Goal: Obtain resource: Download file/media

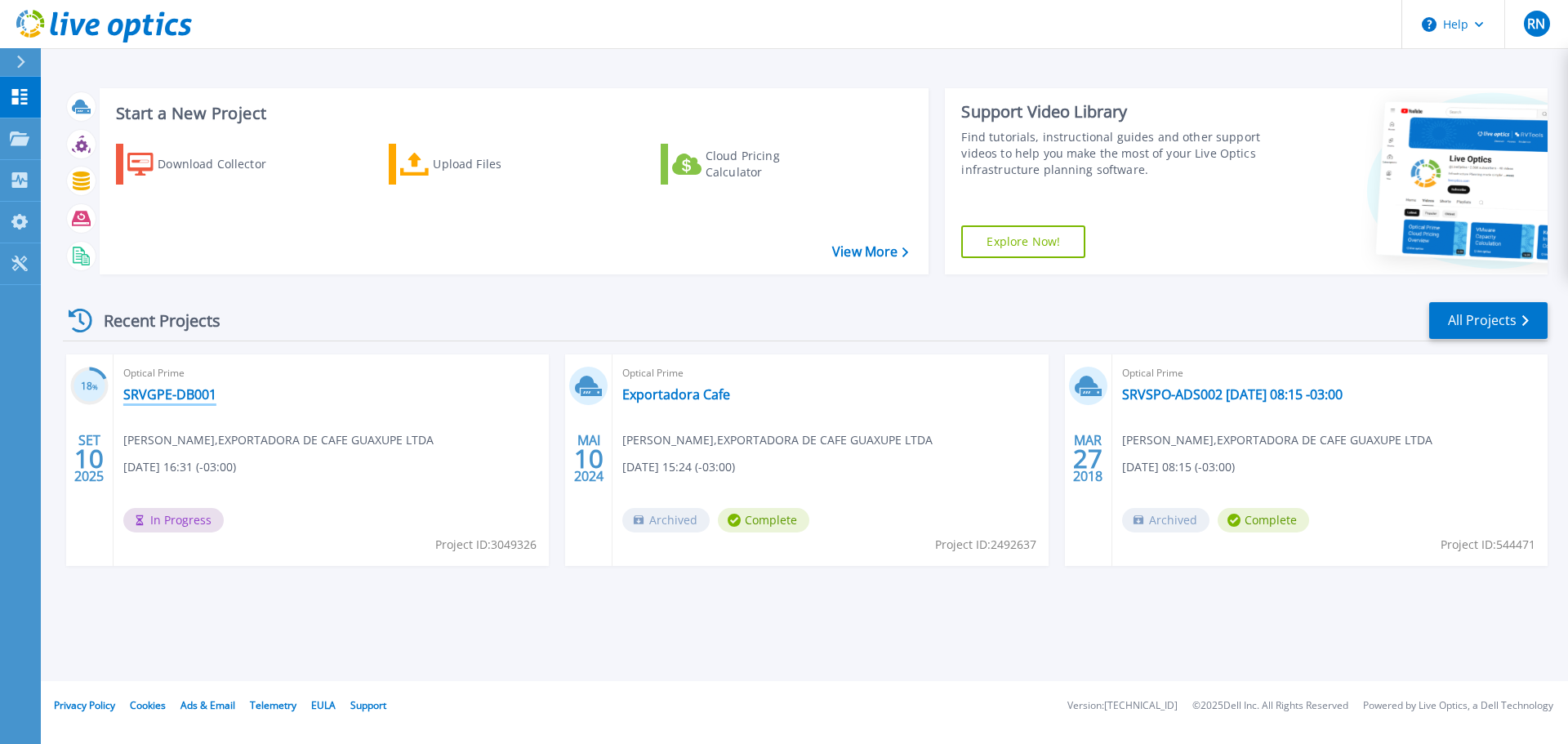
click at [145, 392] on link "SRVGPE-DB001" at bounding box center [170, 395] width 93 height 16
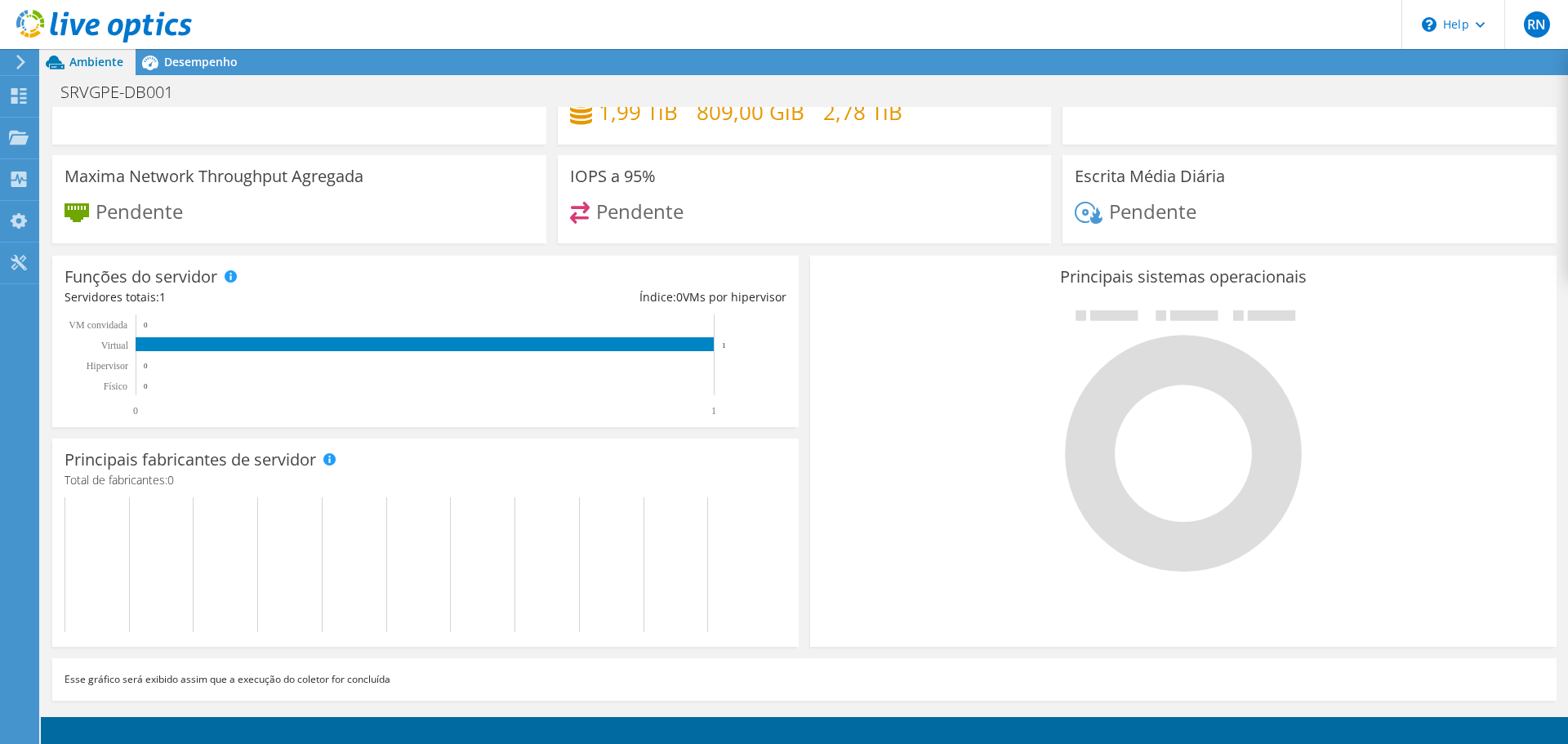
scroll to position [75, 0]
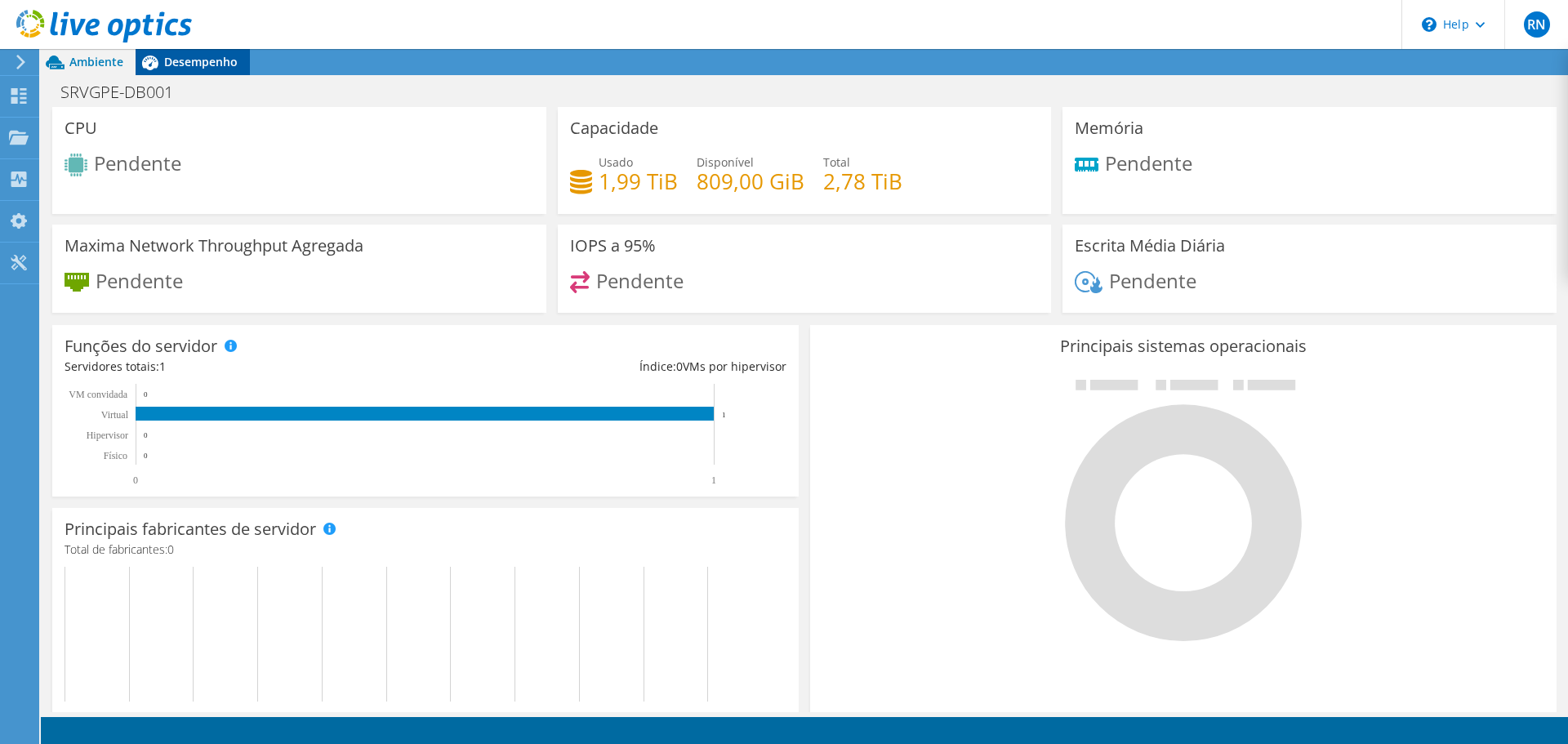
click at [183, 61] on span "Desempenho" at bounding box center [201, 61] width 74 height 16
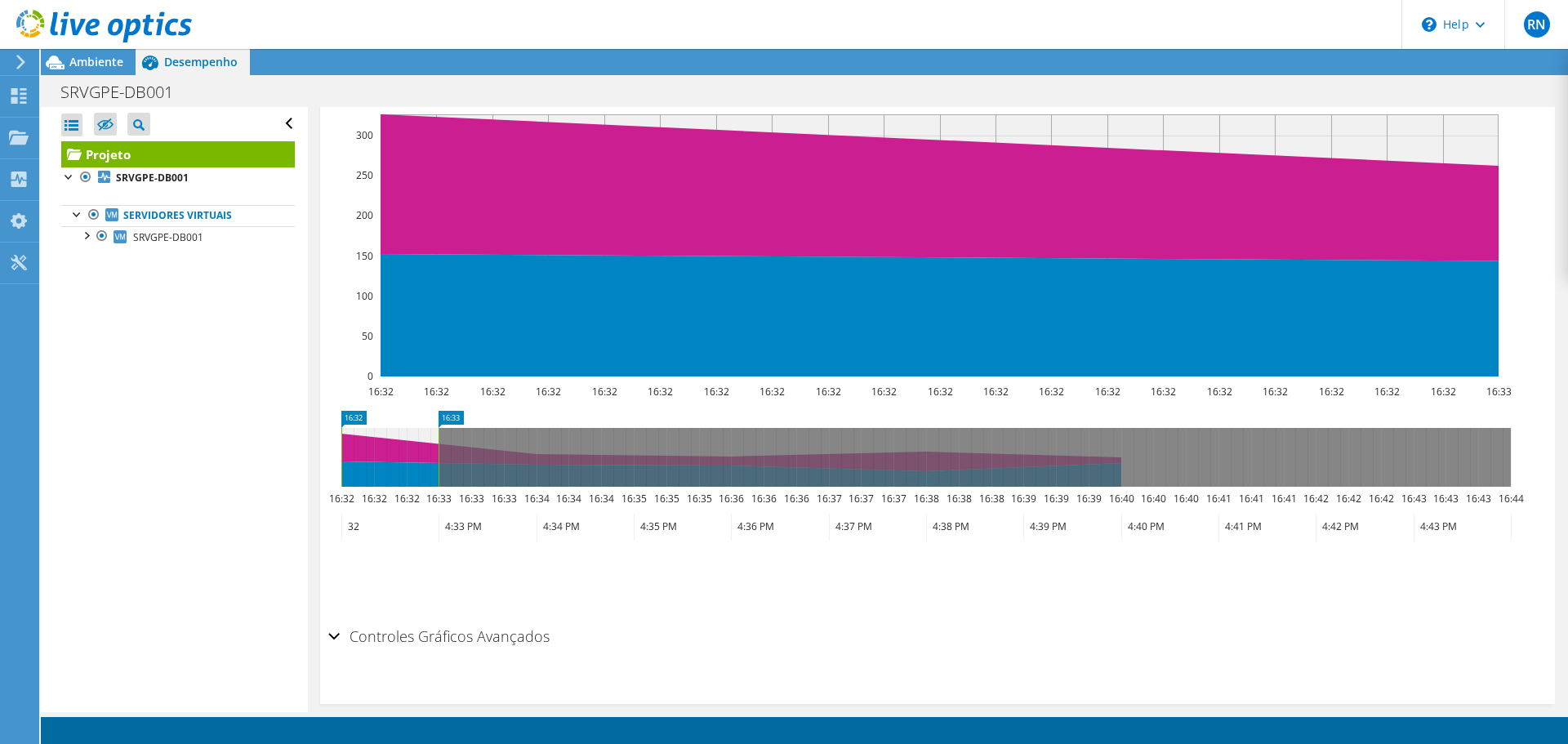
scroll to position [402, 0]
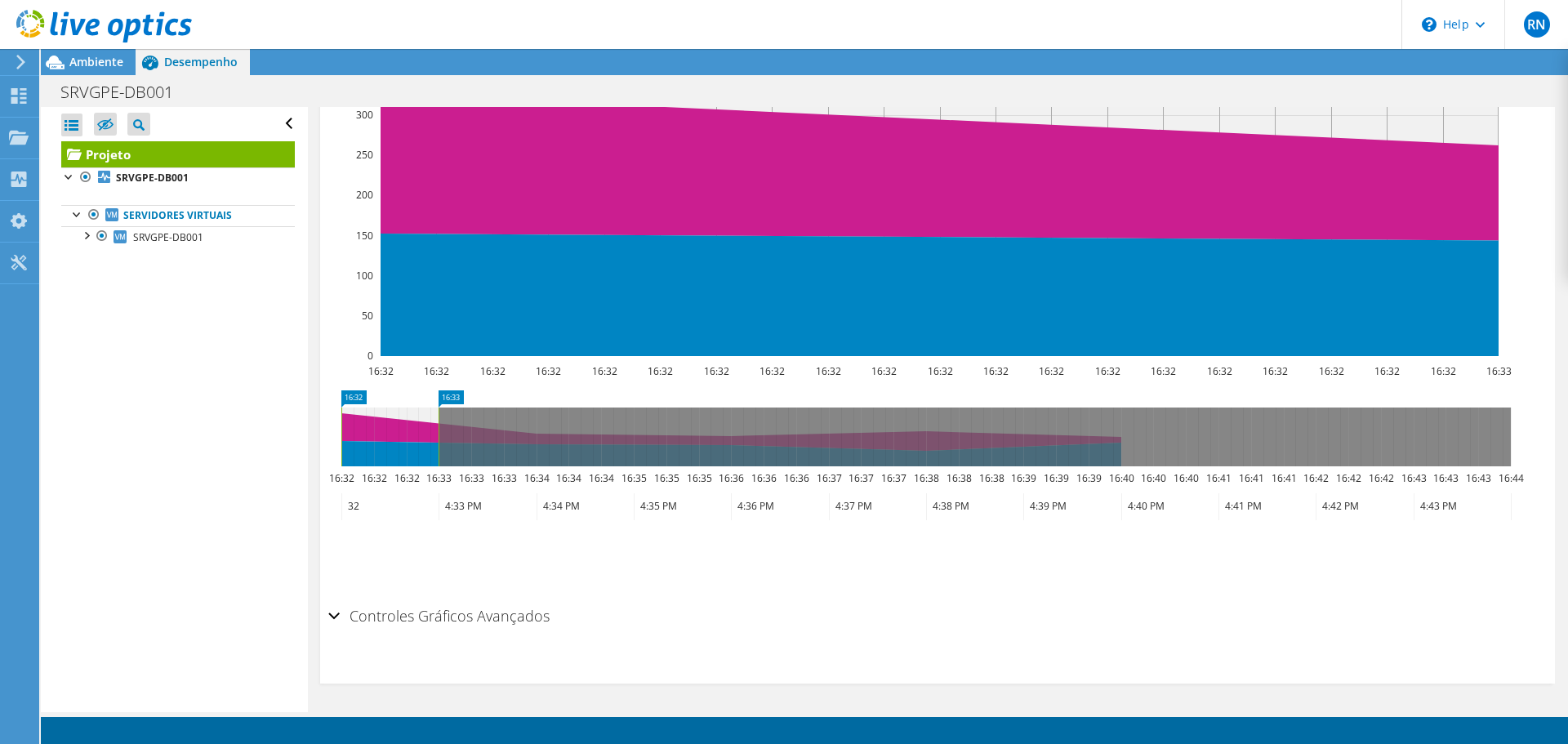
click at [494, 622] on h2 "Controles Gráficos Avançados" at bounding box center [439, 615] width 221 height 33
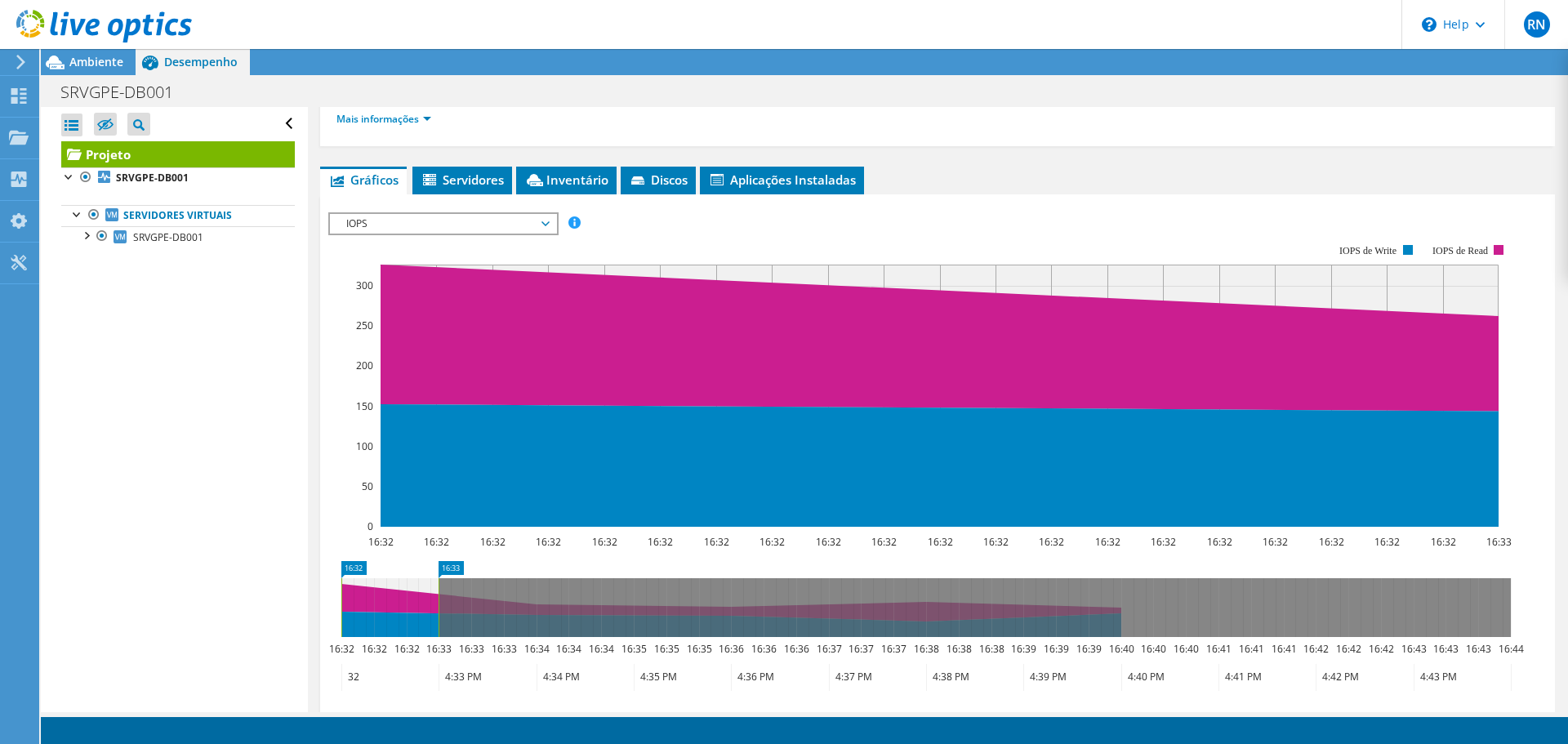
scroll to position [0, 0]
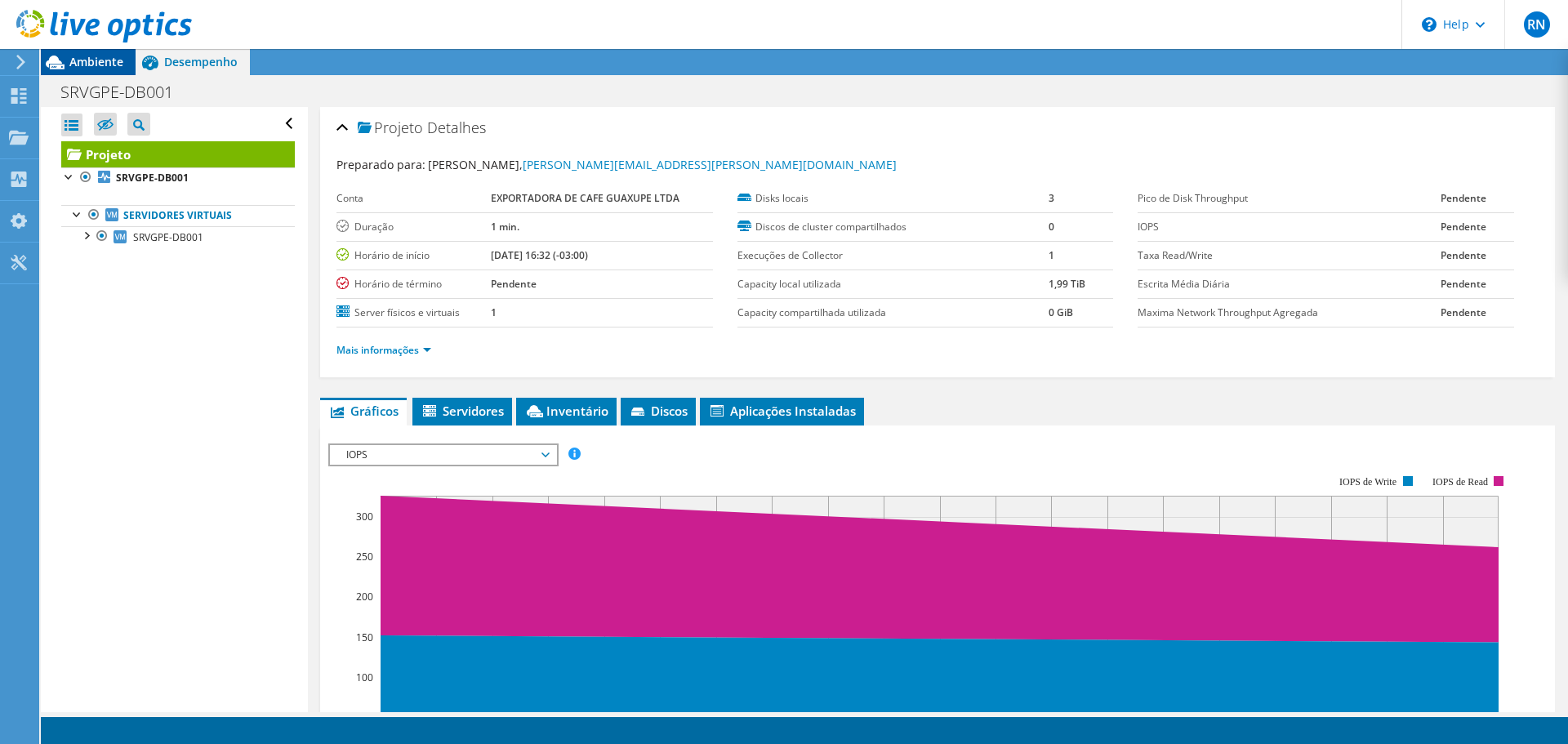
click at [101, 65] on span "Ambiente" at bounding box center [97, 61] width 54 height 16
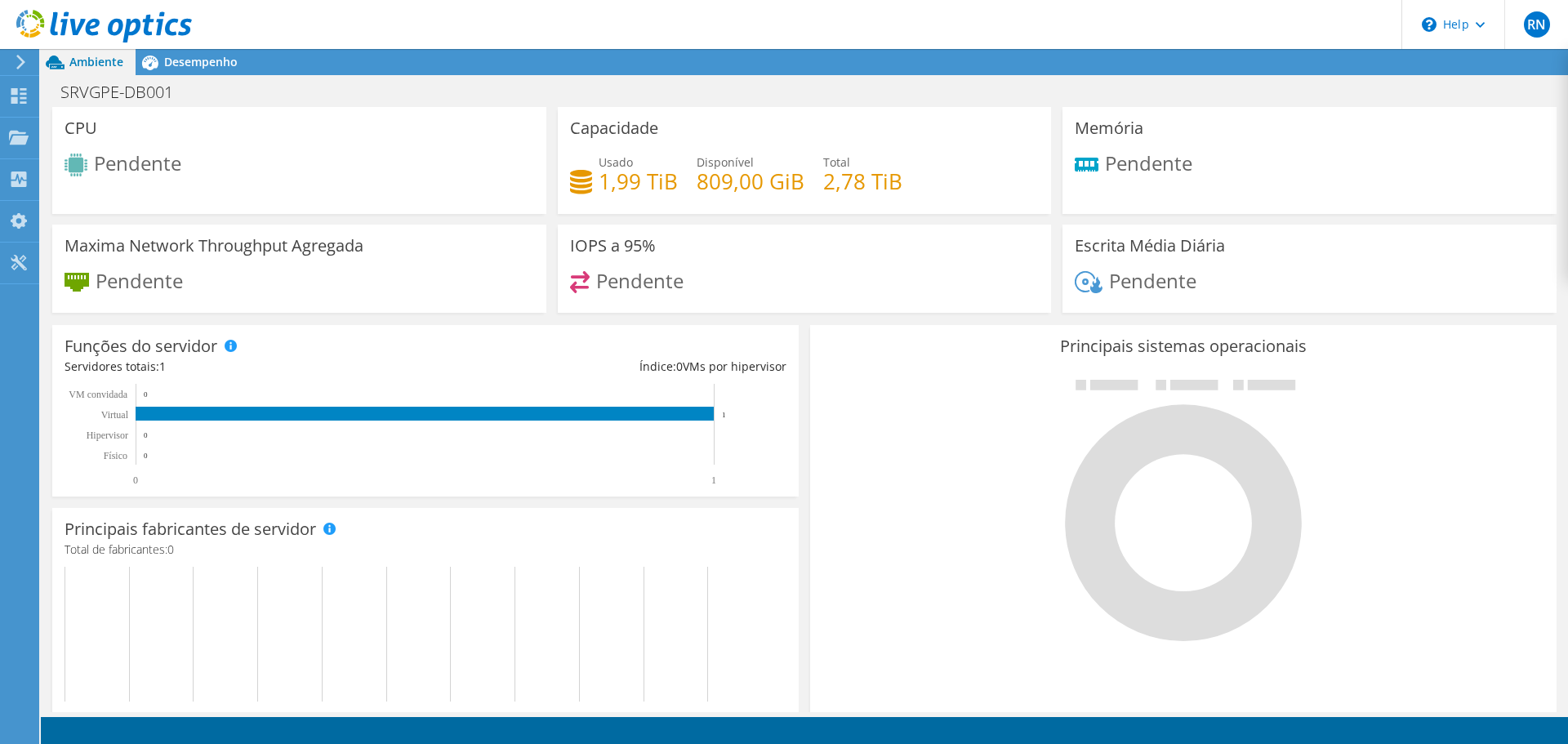
scroll to position [222, 0]
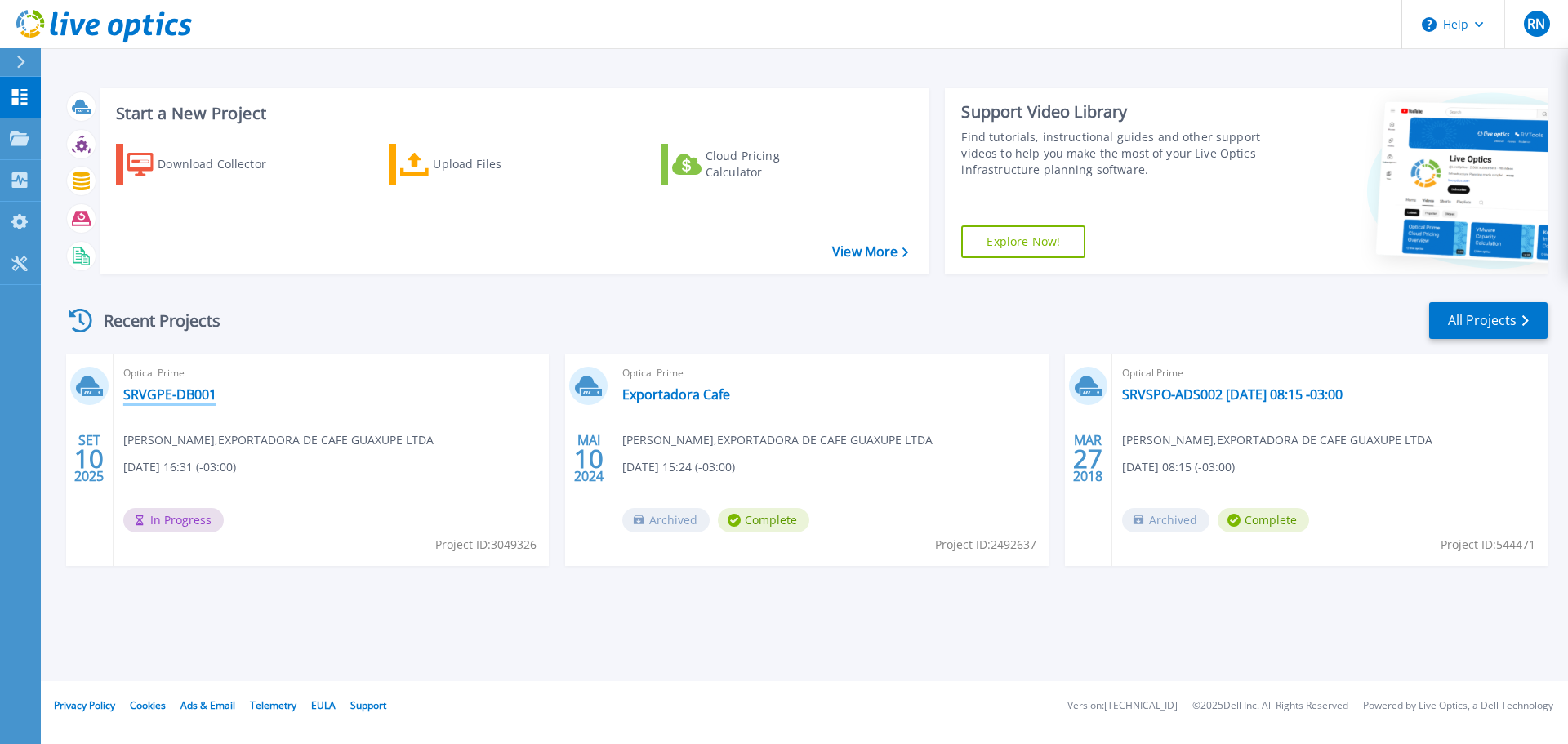
click at [162, 387] on link "SRVGPE-DB001" at bounding box center [170, 395] width 93 height 16
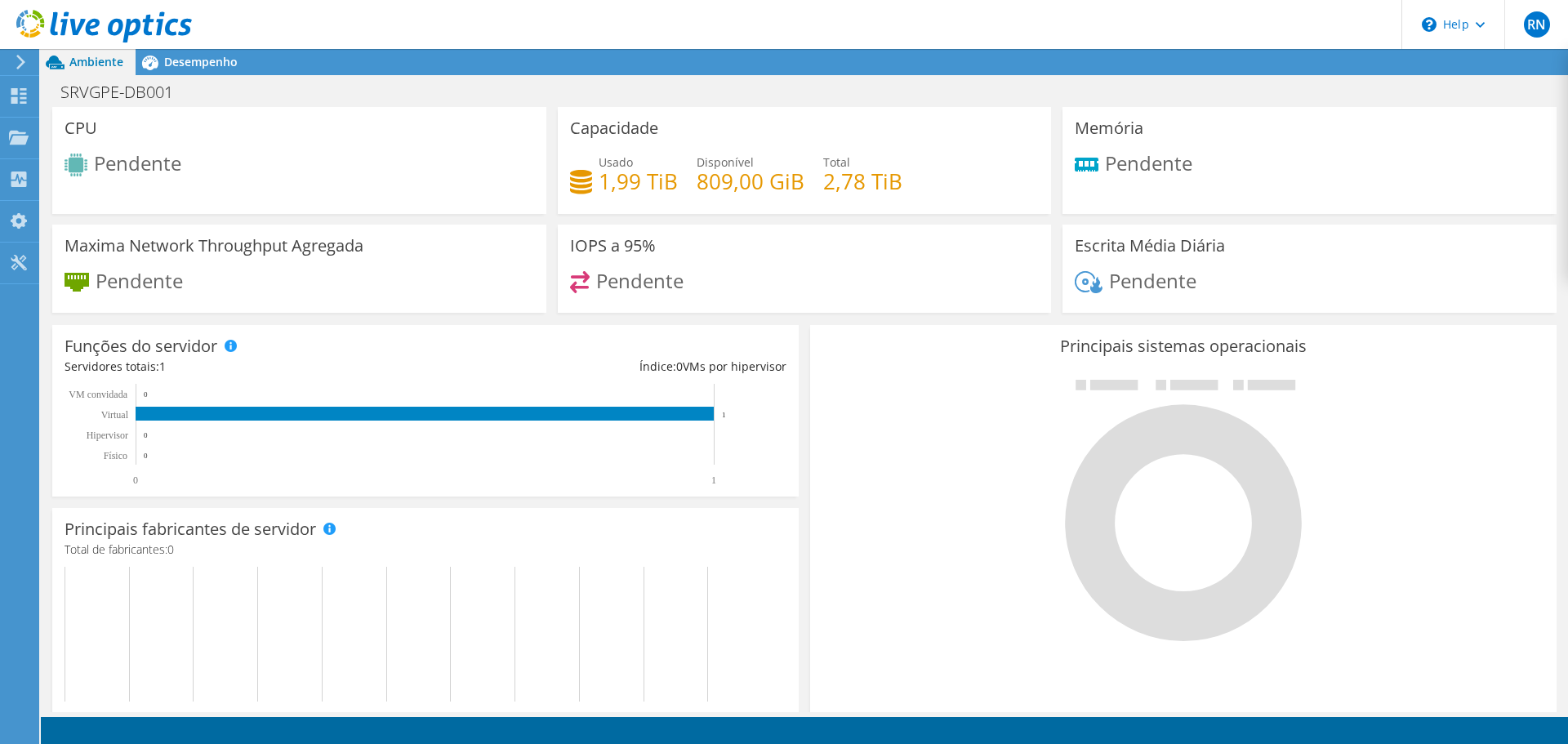
click at [91, 12] on icon at bounding box center [104, 26] width 175 height 34
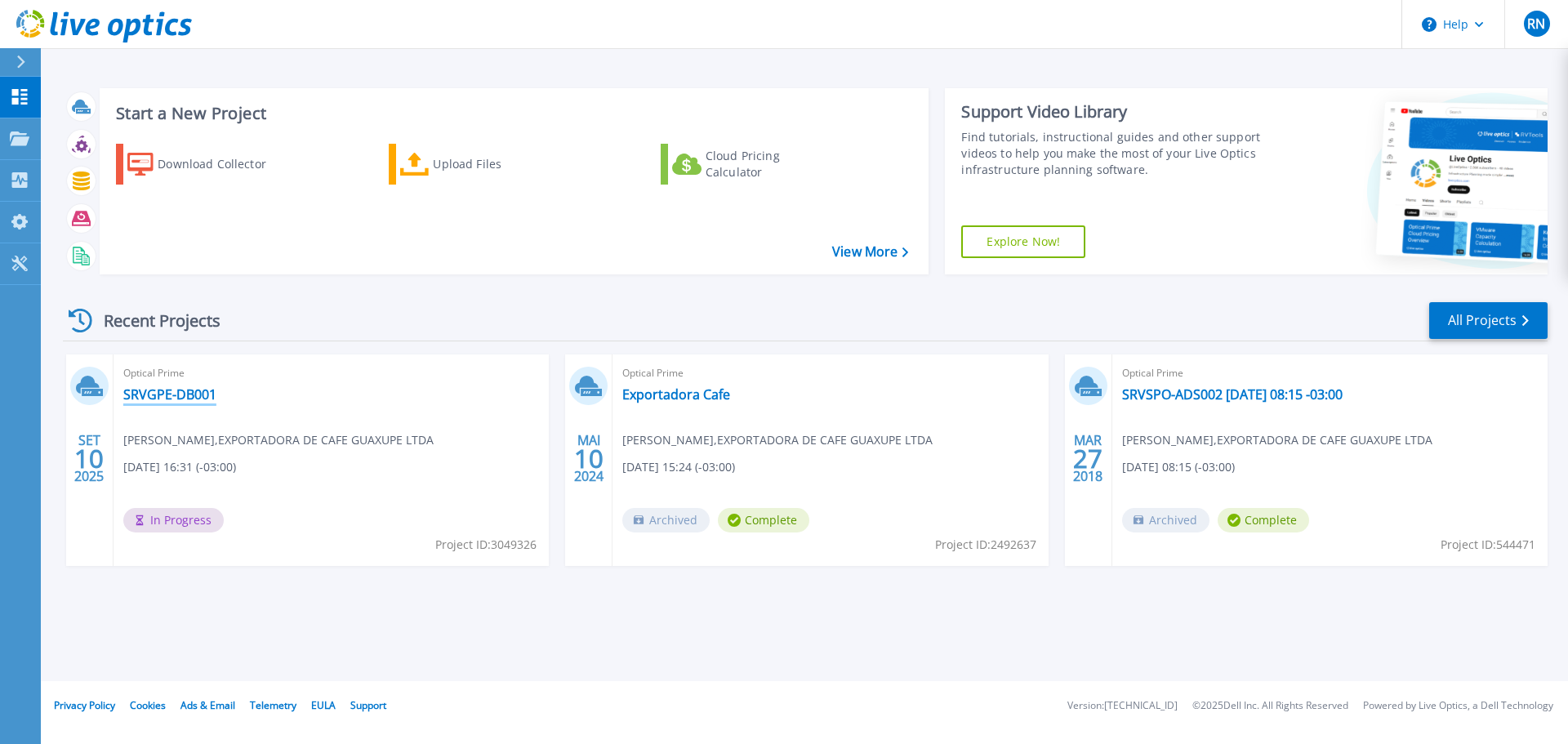
click at [156, 399] on link "SRVGPE-DB001" at bounding box center [170, 395] width 93 height 16
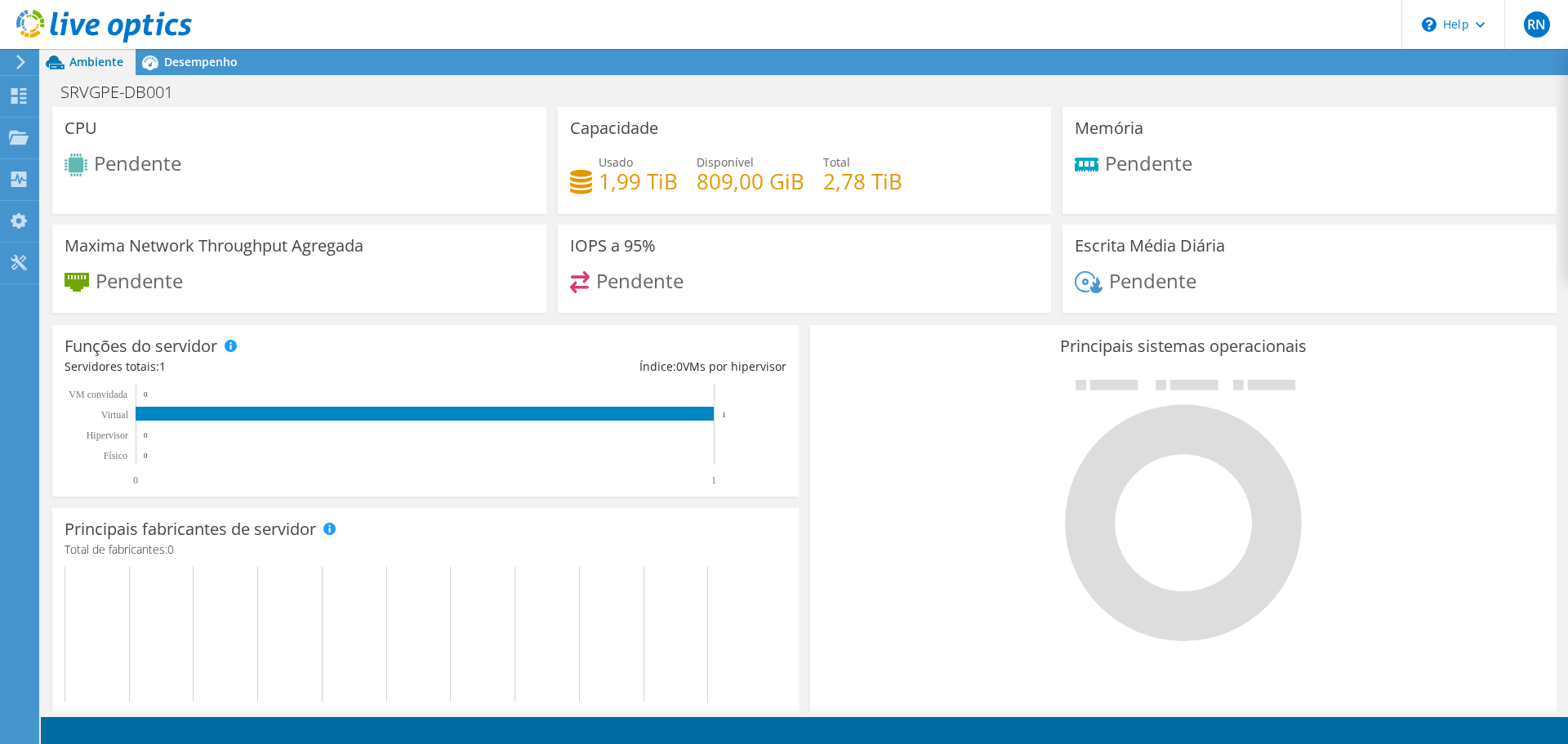
scroll to position [327, 0]
click at [104, 25] on icon at bounding box center [104, 26] width 175 height 34
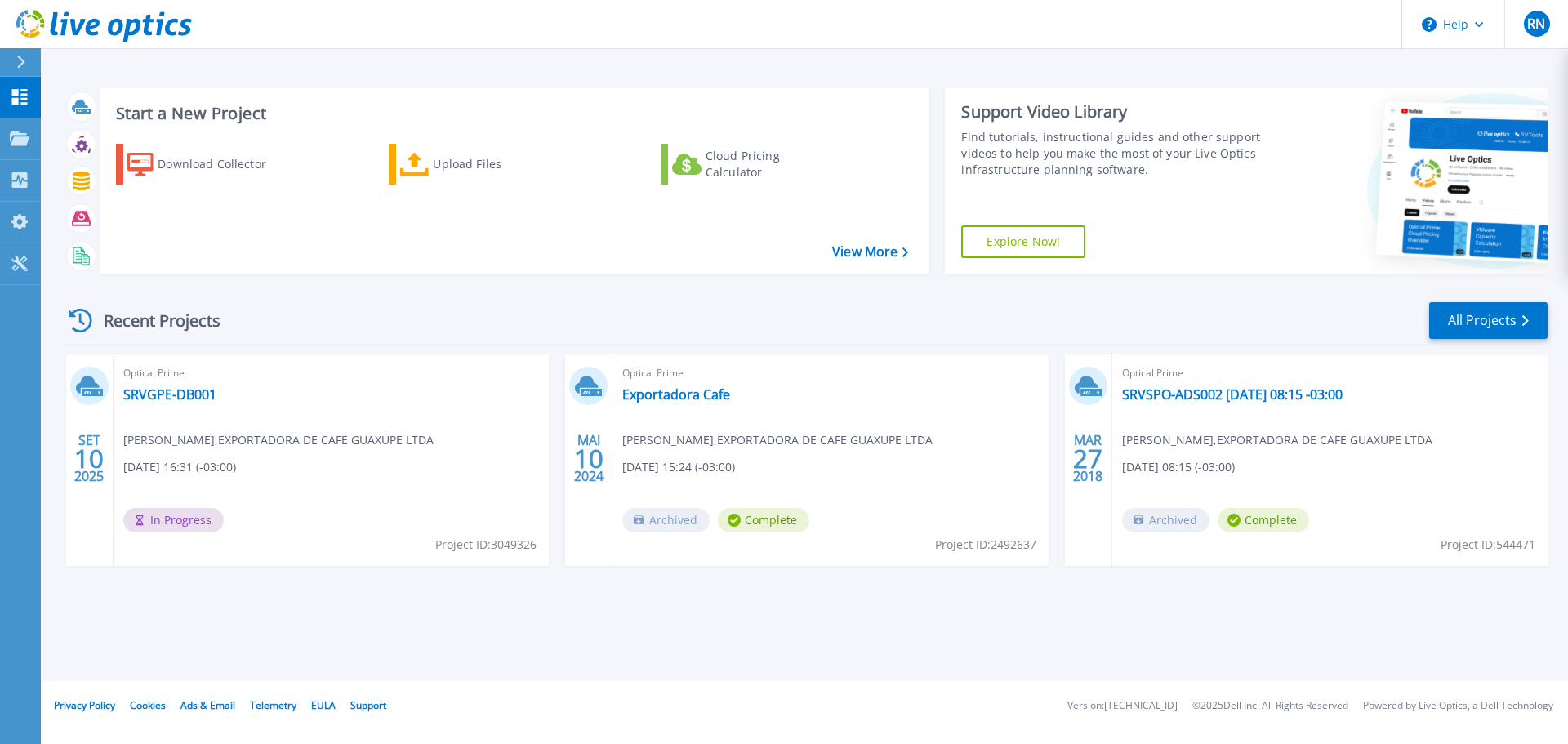
click at [426, 297] on div "Recent Projects All Projects SET 10 2025 Optical Prime SRVGPE-DB001 Rafael Nogu…" at bounding box center [806, 449] width 1485 height 324
click at [79, 16] on icon at bounding box center [104, 26] width 175 height 34
click at [147, 389] on link "SRVGPE-DB001" at bounding box center [170, 395] width 93 height 16
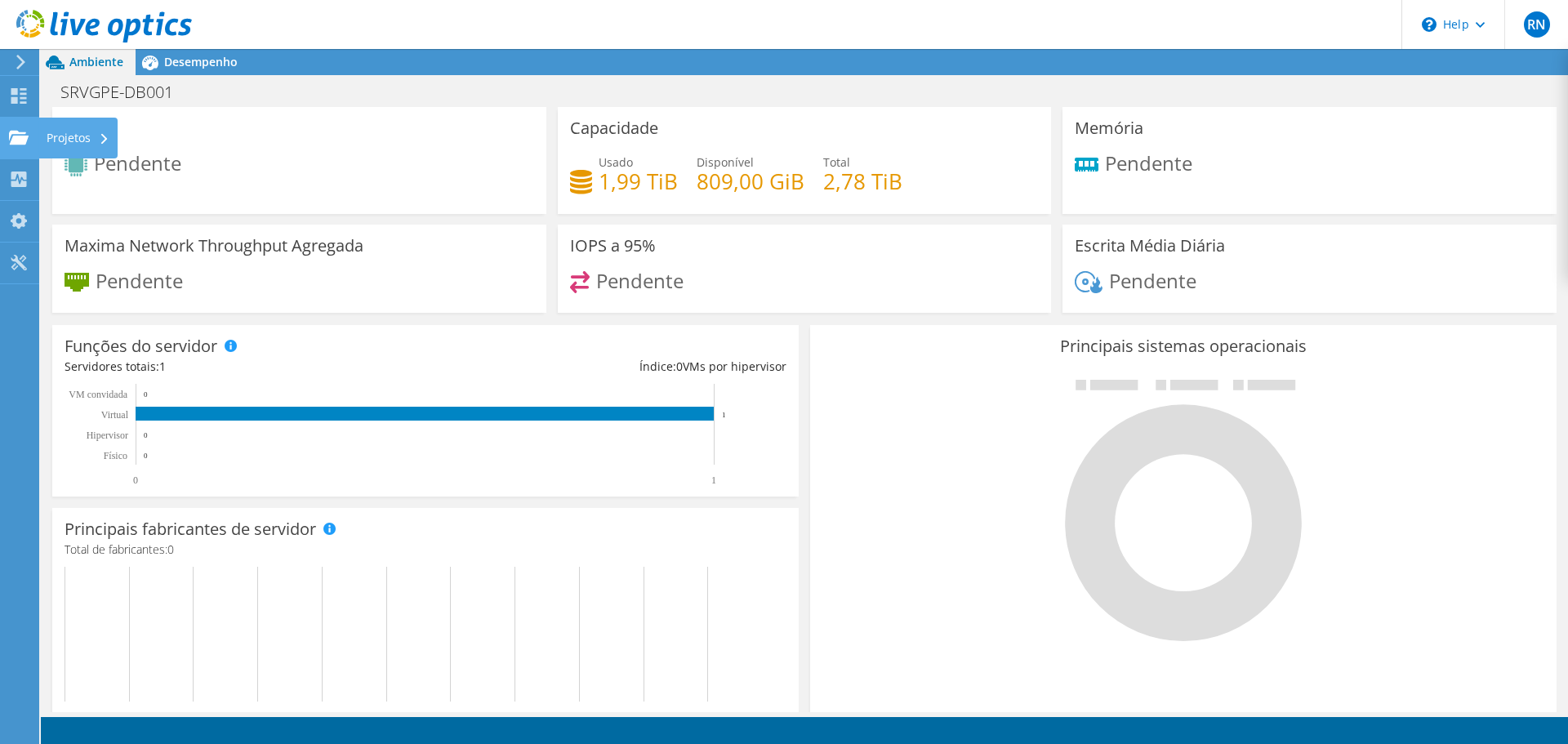
click at [25, 137] on use at bounding box center [19, 137] width 20 height 14
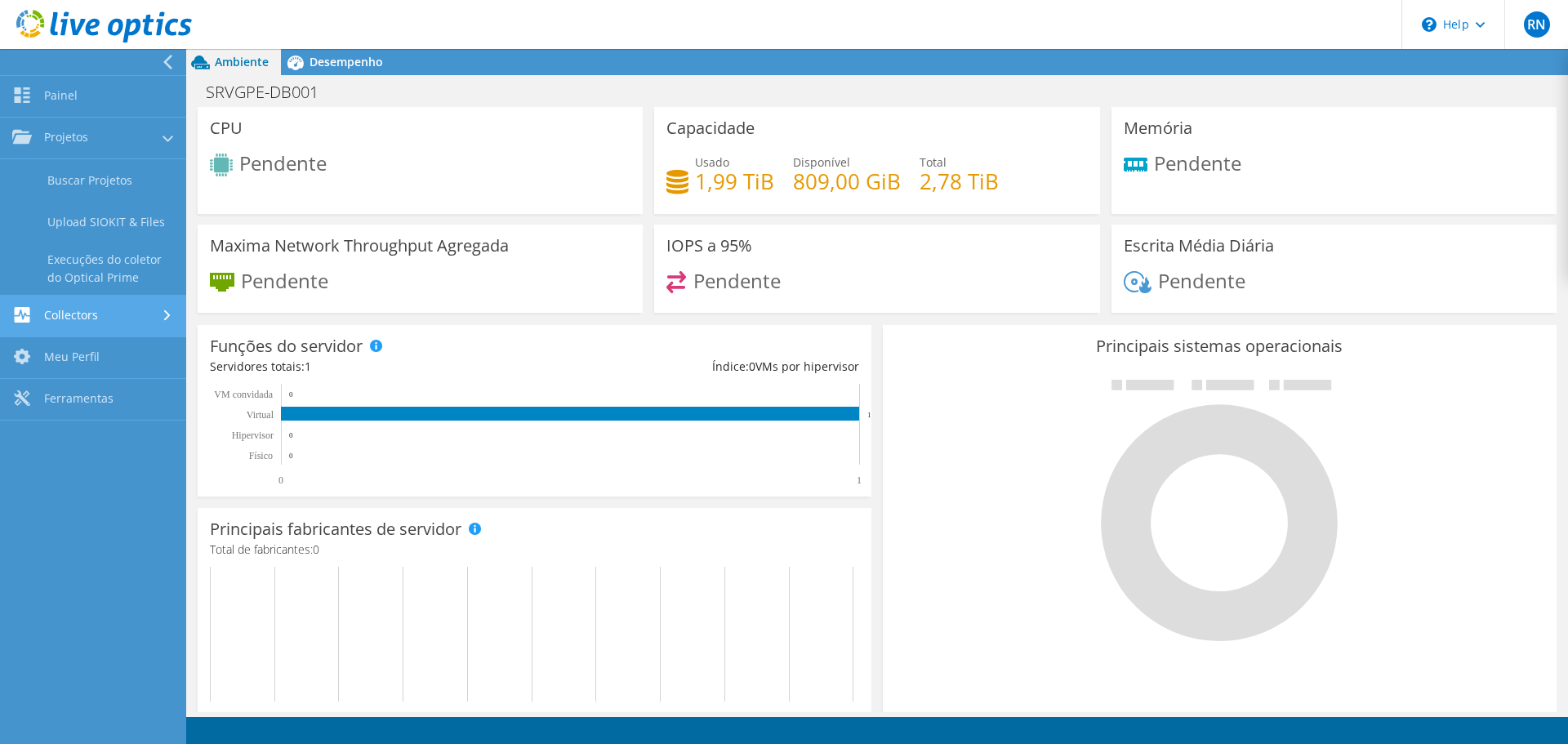
click at [115, 307] on link "Collectors" at bounding box center [93, 316] width 186 height 42
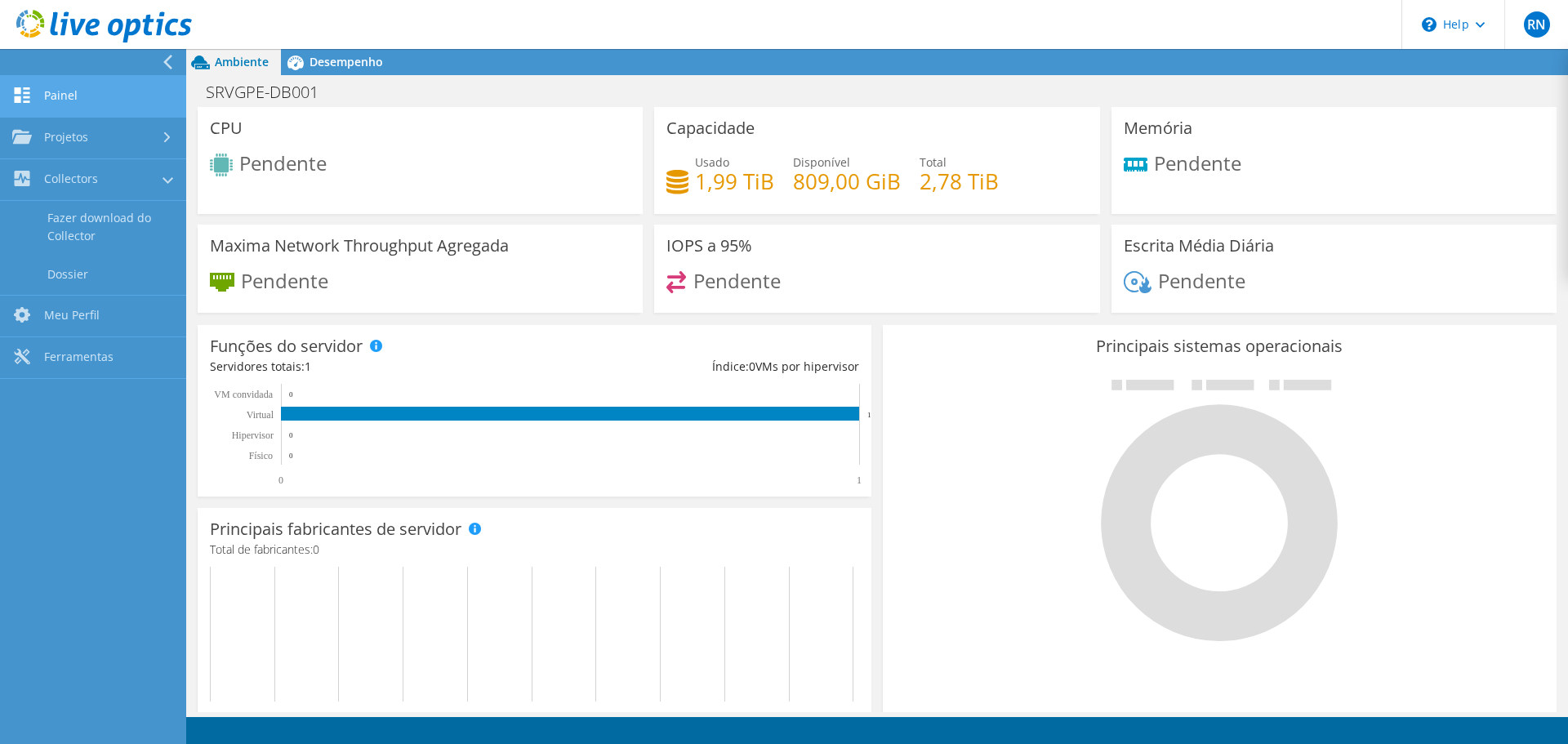
click at [79, 104] on link "Painel" at bounding box center [93, 97] width 186 height 42
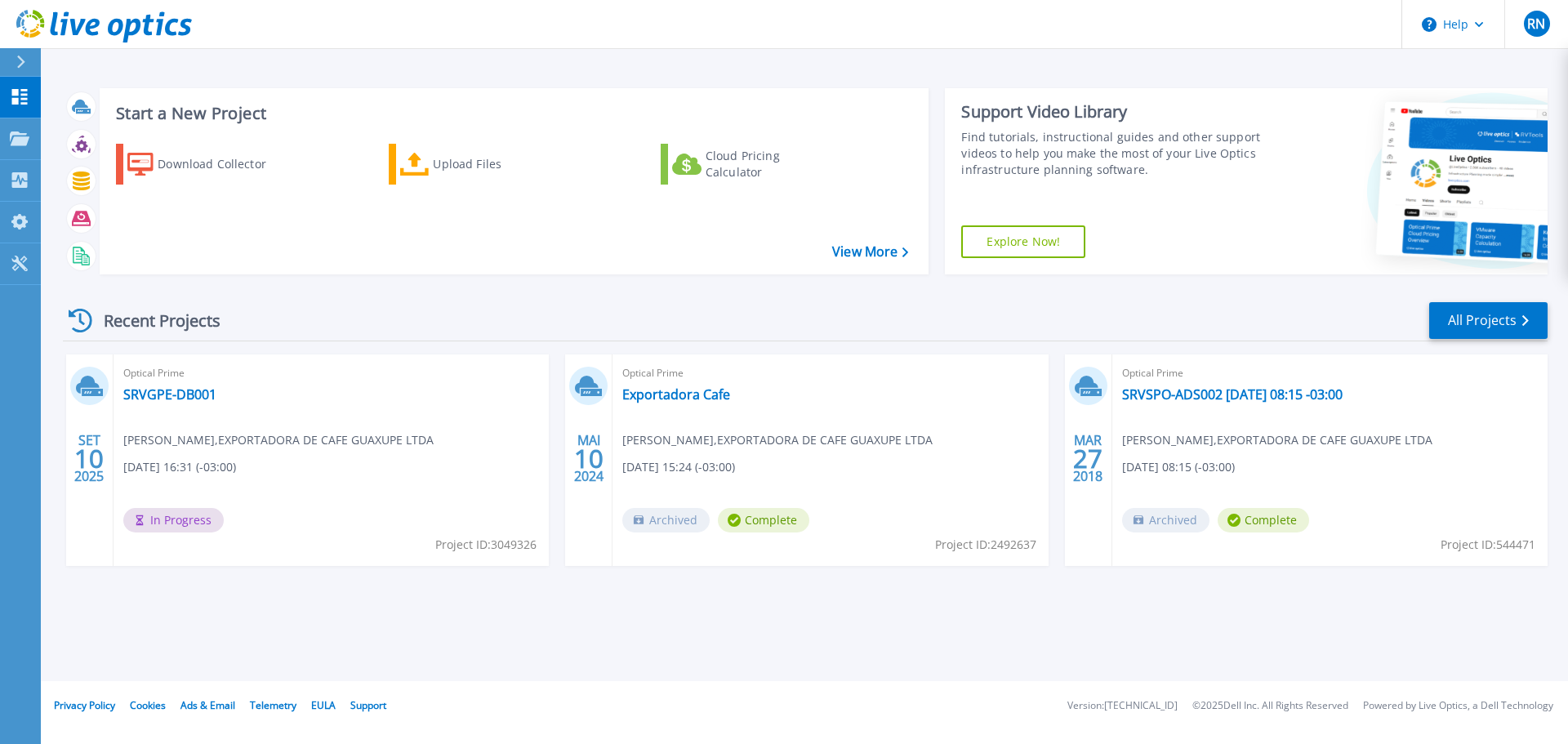
click at [182, 524] on span "In Progress" at bounding box center [174, 521] width 101 height 25
click at [169, 386] on link "SRVGPE-DB001" at bounding box center [170, 395] width 93 height 16
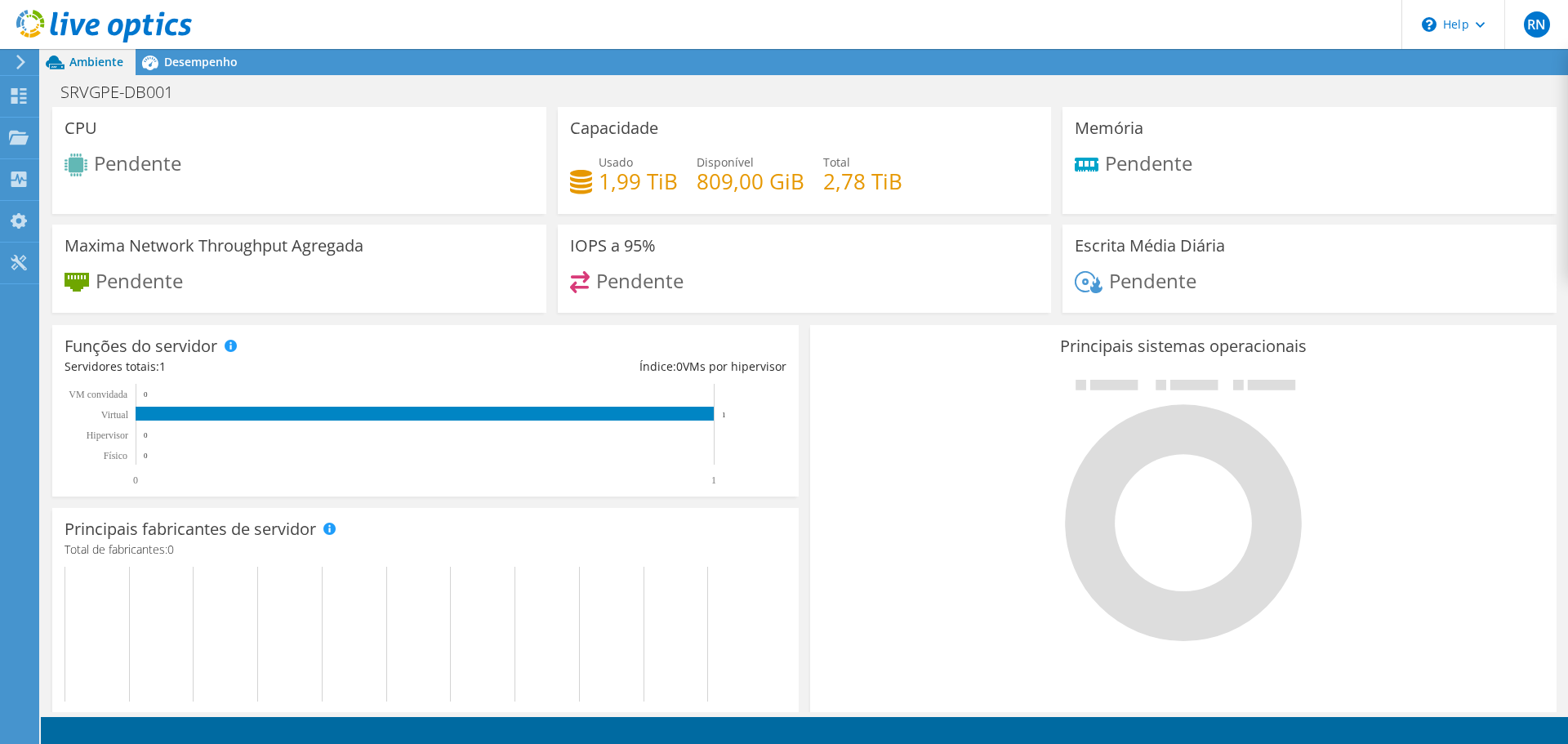
click at [131, 25] on use at bounding box center [104, 26] width 175 height 33
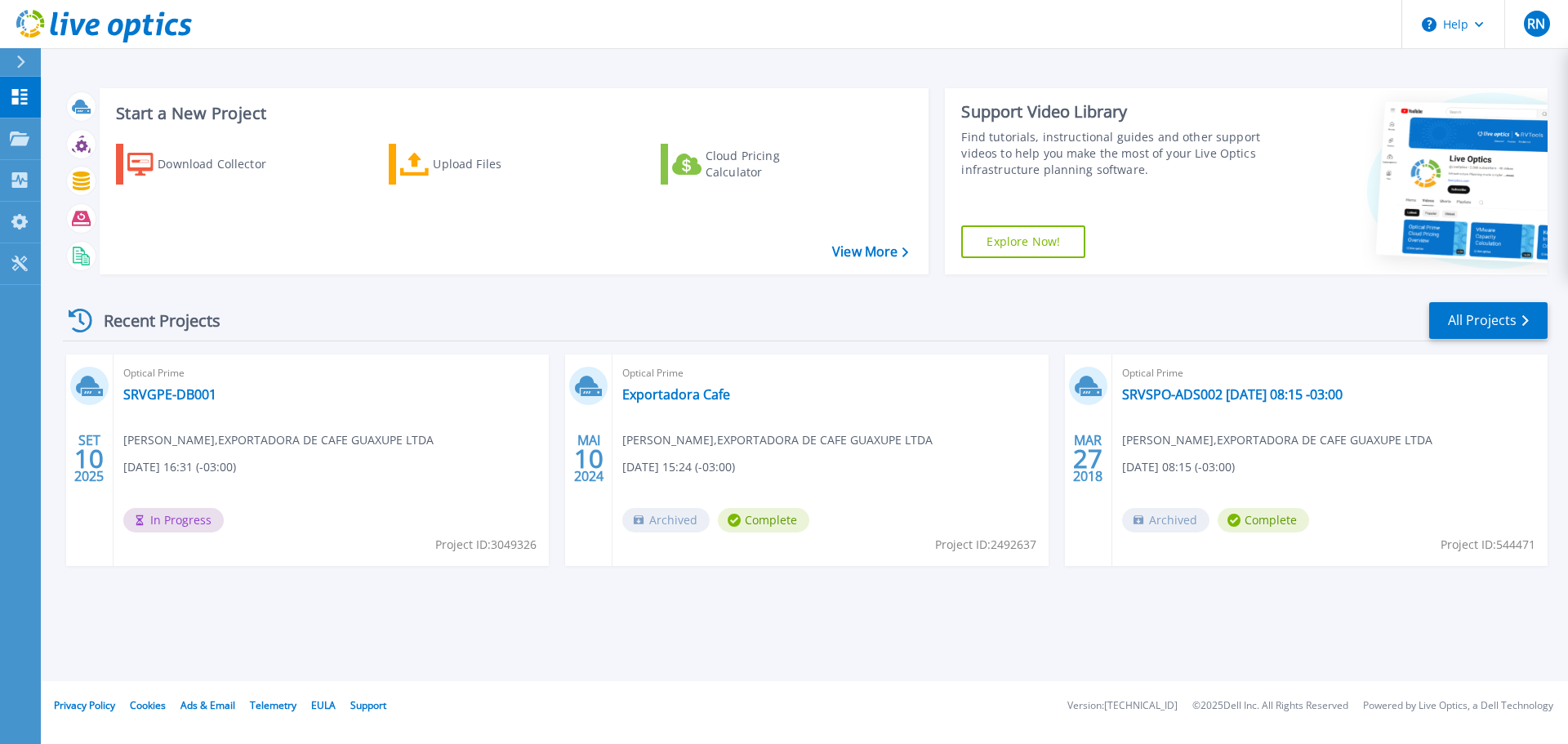
click at [167, 519] on span "In Progress" at bounding box center [174, 521] width 101 height 25
click at [186, 394] on link "SRVGPE-DB001" at bounding box center [170, 395] width 93 height 16
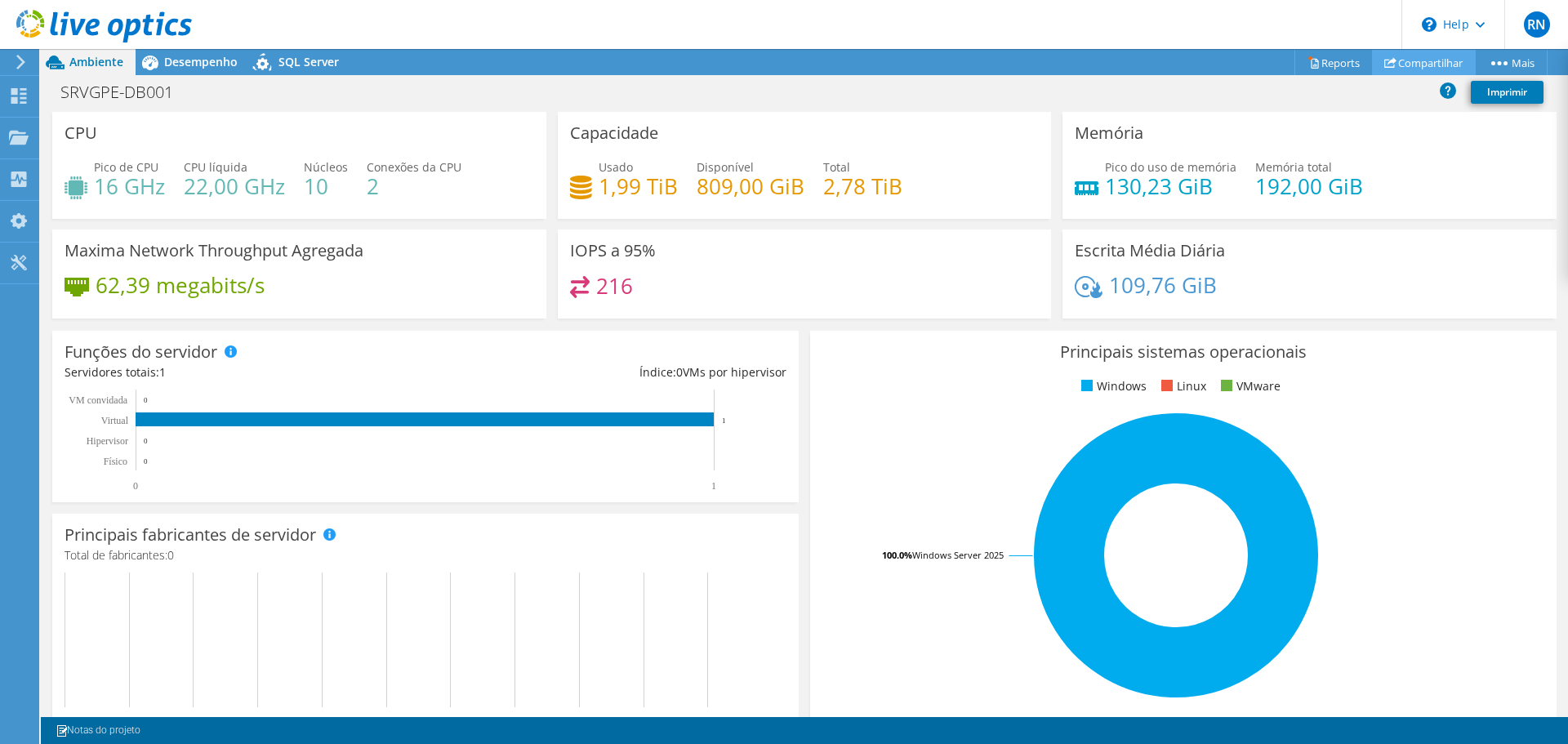
click at [1389, 65] on icon at bounding box center [1390, 62] width 12 height 12
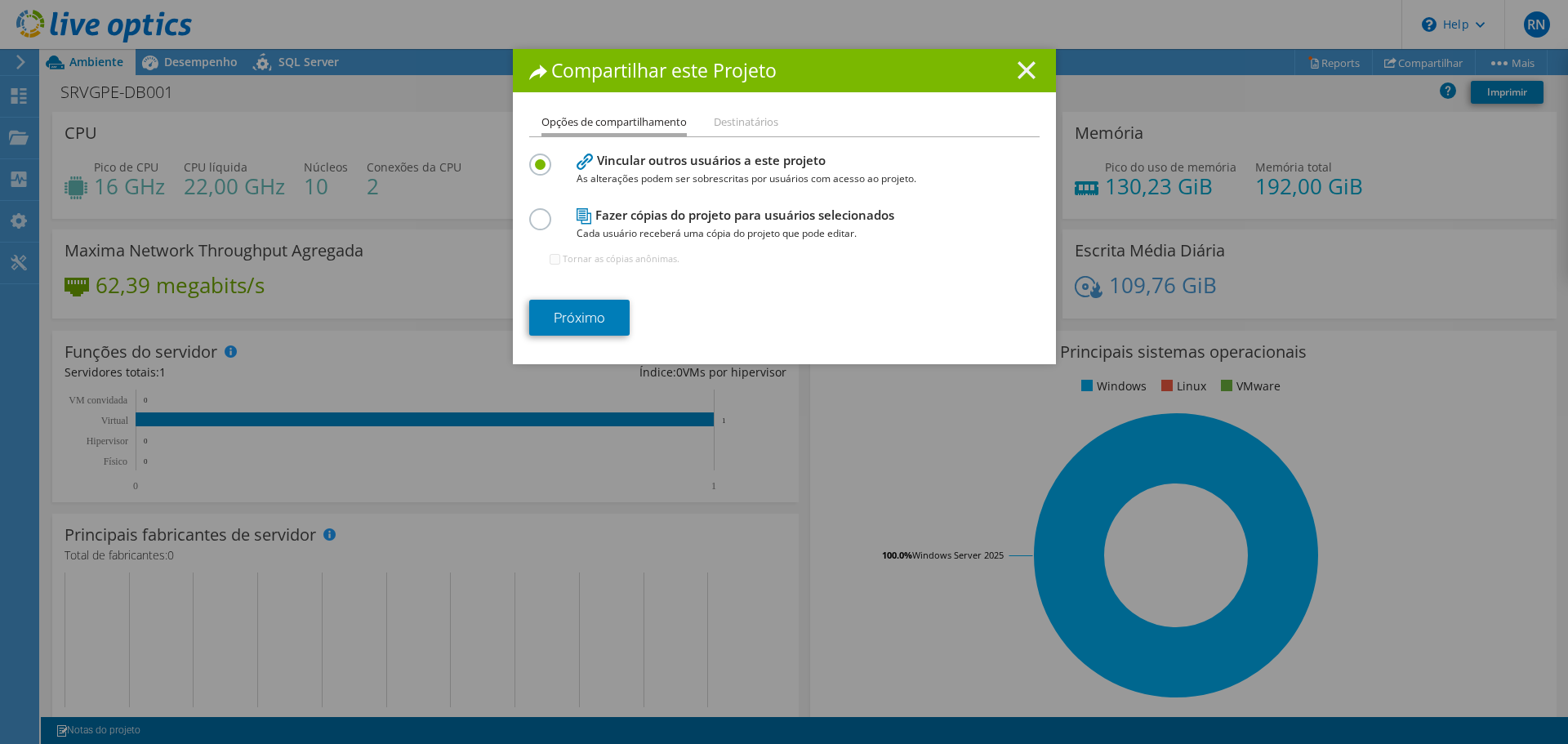
click at [1028, 74] on icon at bounding box center [1027, 70] width 18 height 18
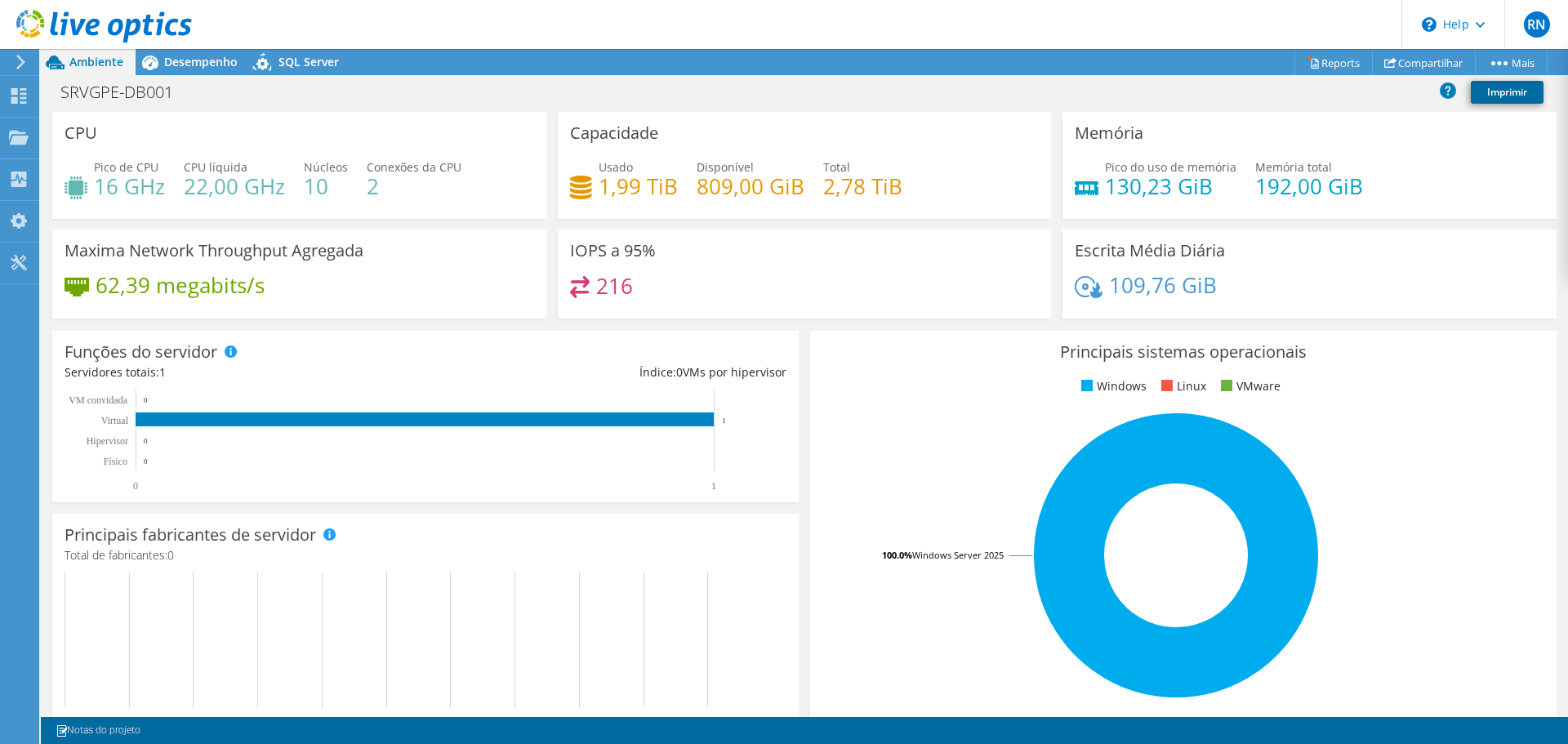
click at [1522, 94] on link "Imprimir" at bounding box center [1507, 92] width 73 height 23
click at [1320, 62] on link "Reports" at bounding box center [1334, 62] width 79 height 25
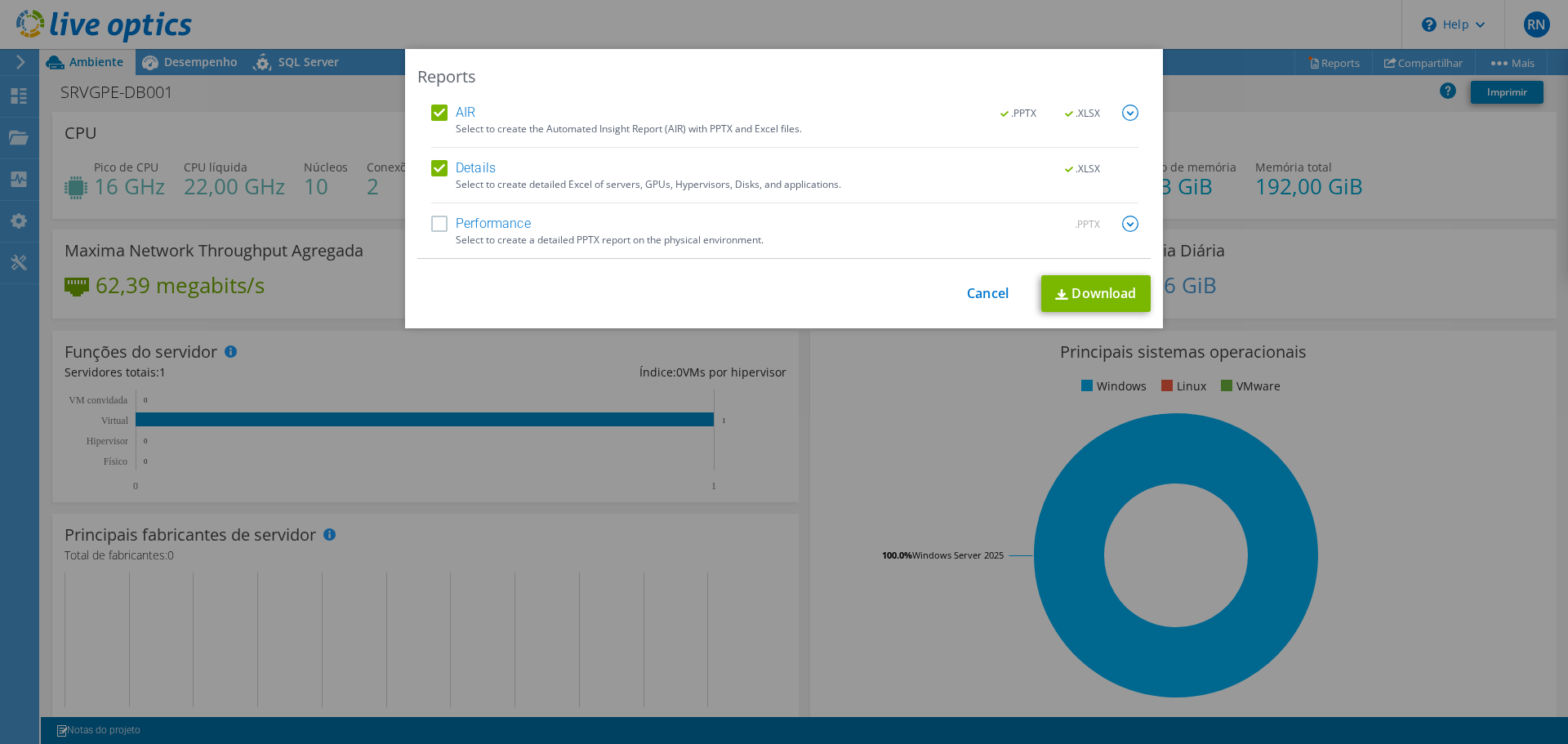
click at [441, 223] on label "Performance" at bounding box center [481, 223] width 100 height 16
click at [0, 0] on input "Performance" at bounding box center [0, 0] width 0 height 0
click at [1077, 291] on link "Download" at bounding box center [1096, 293] width 110 height 37
click at [984, 292] on link "Cancel" at bounding box center [987, 293] width 42 height 16
